Goal: Submit feedback/report problem: Provide input to the site owners about the experience or issues

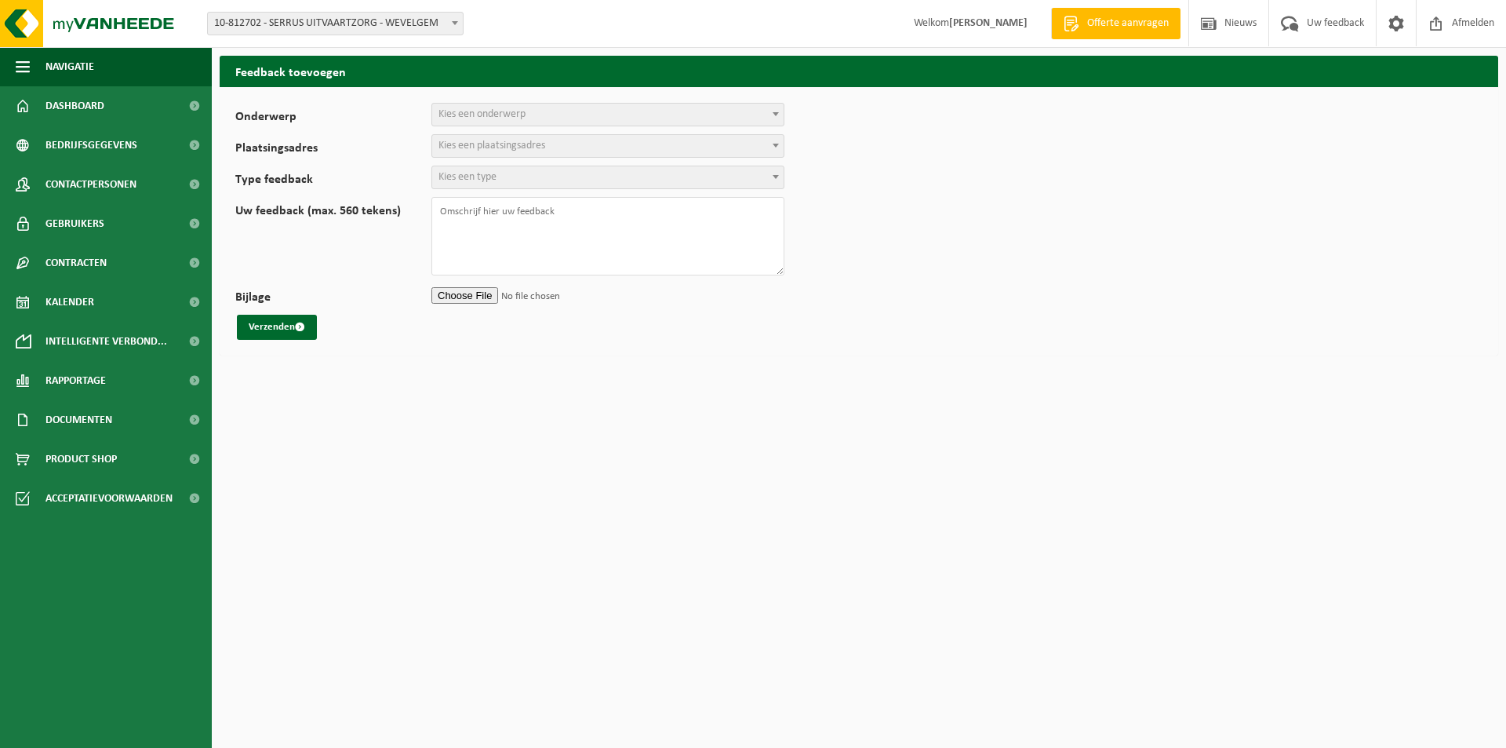
select select
click at [116, 111] on link "Dashboard" at bounding box center [106, 105] width 212 height 39
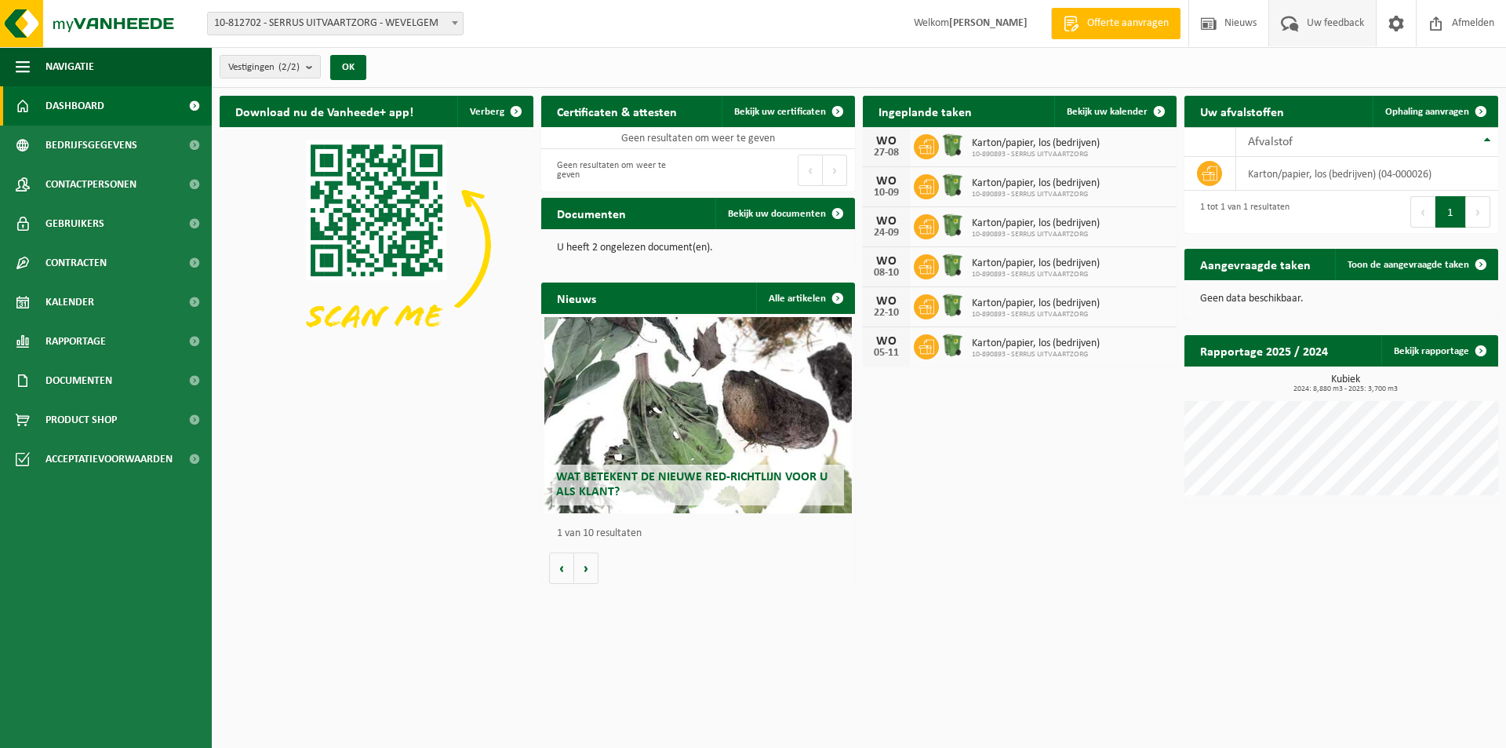
click at [1331, 34] on span "Uw feedback" at bounding box center [1335, 23] width 65 height 46
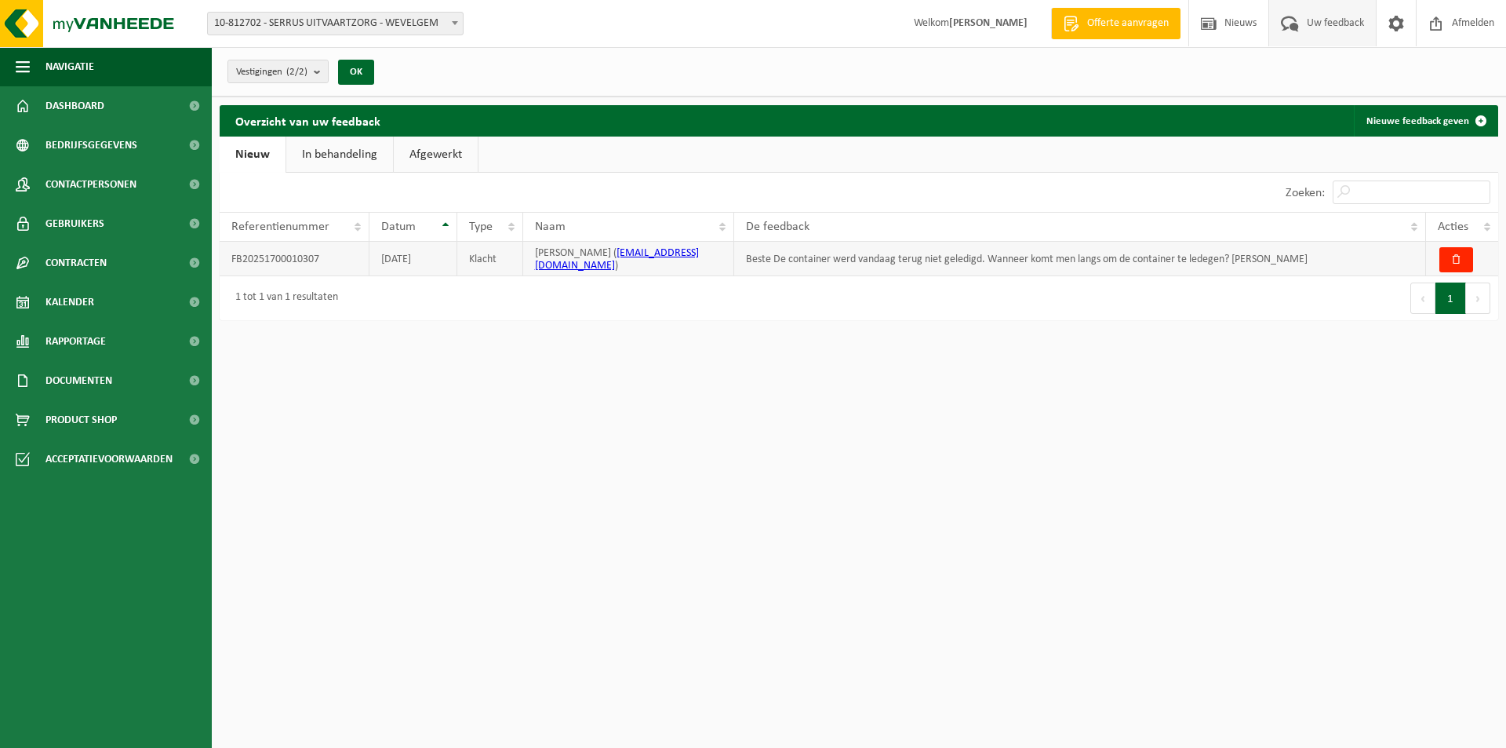
click at [817, 242] on td "Beste De container werd vandaag terug niet geledigd. Wanneer komt men langs om …" at bounding box center [1080, 259] width 692 height 35
click at [808, 259] on td "Beste De container werd vandaag terug niet geledigd. Wanneer komt men langs om …" at bounding box center [1080, 259] width 692 height 35
click at [1490, 221] on th "Acties" at bounding box center [1462, 227] width 72 height 30
click at [885, 249] on td "Beste De container werd vandaag terug niet geledigd. Wanneer komt men langs om …" at bounding box center [1080, 259] width 692 height 35
click at [351, 154] on link "In behandeling" at bounding box center [339, 155] width 107 height 36
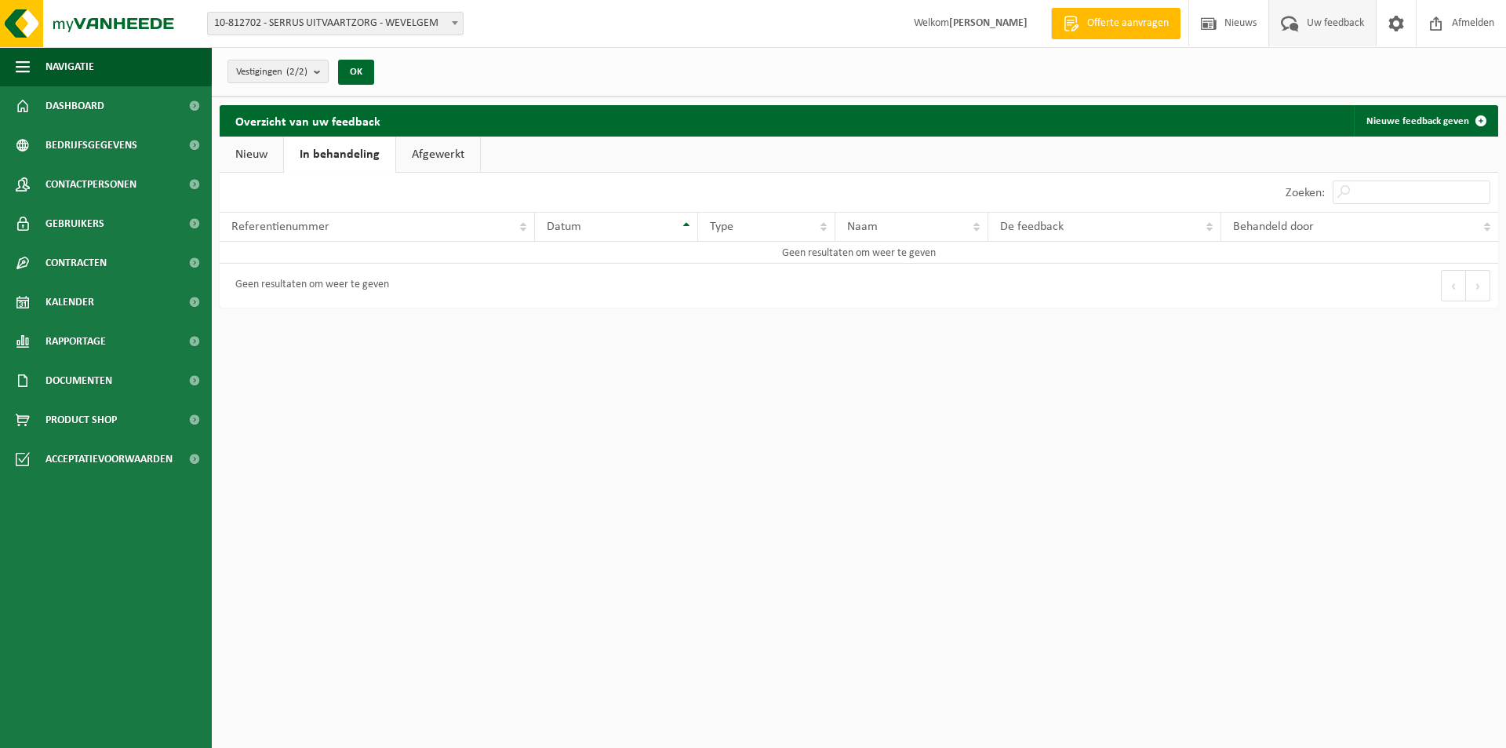
click at [248, 153] on link "Nieuw" at bounding box center [252, 155] width 64 height 36
